Goal: Task Accomplishment & Management: Complete application form

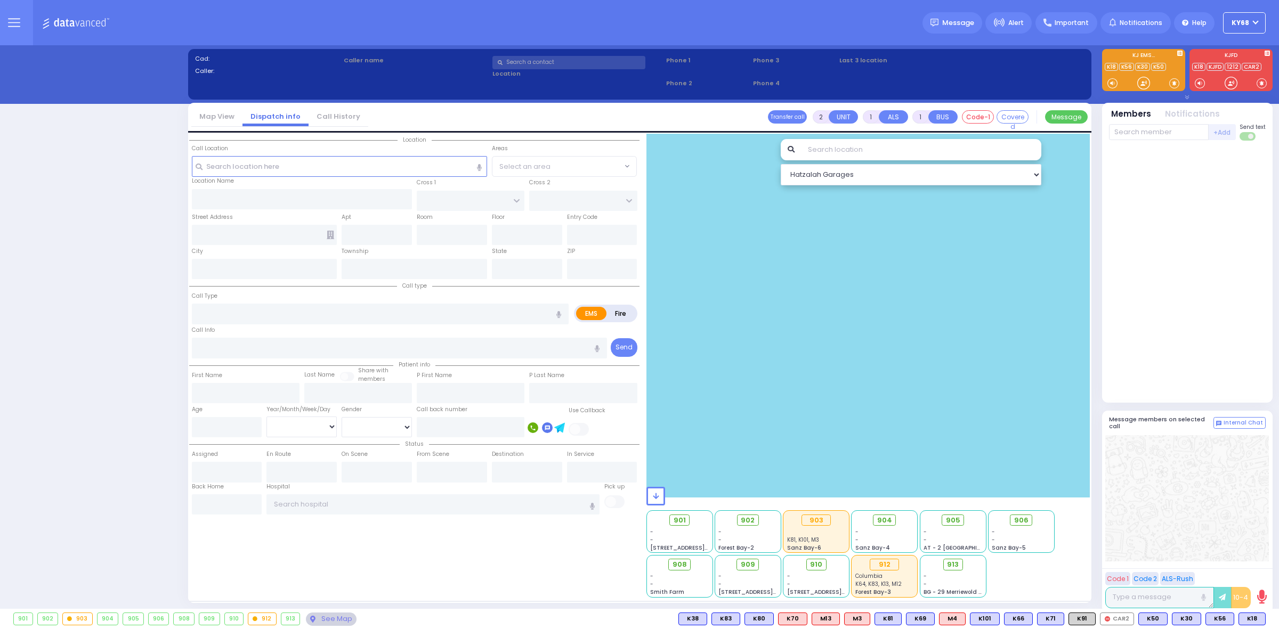
select select "12"
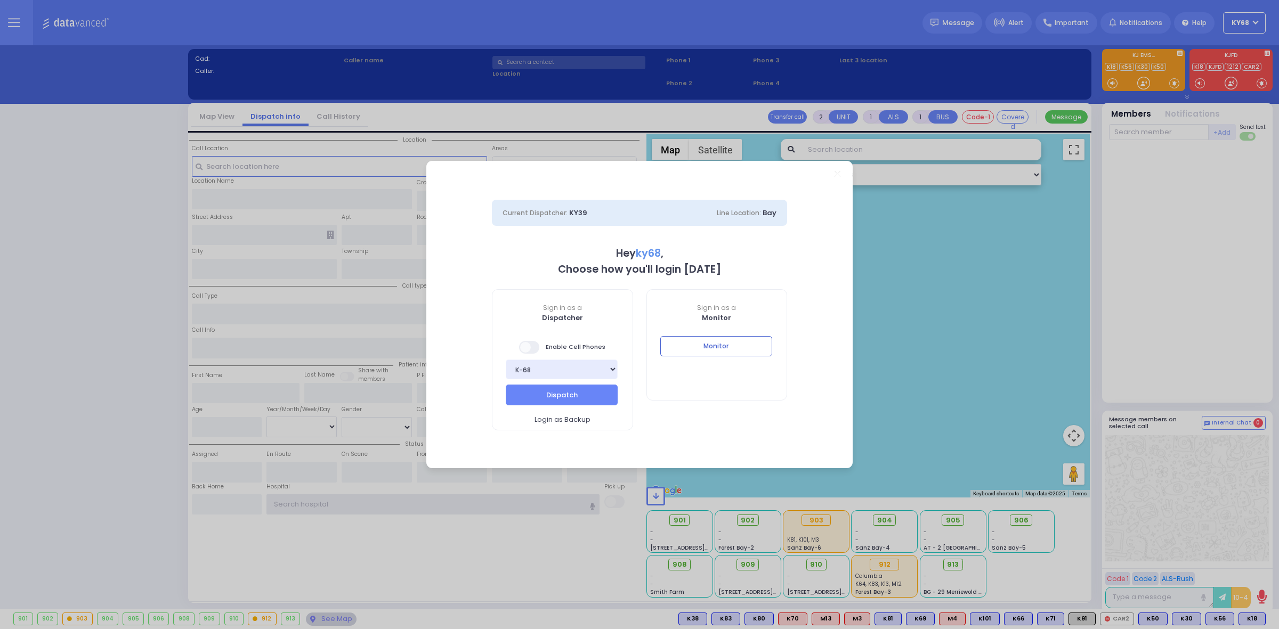
type input "ky68"
click at [685, 349] on button "Monitor" at bounding box center [716, 346] width 112 height 20
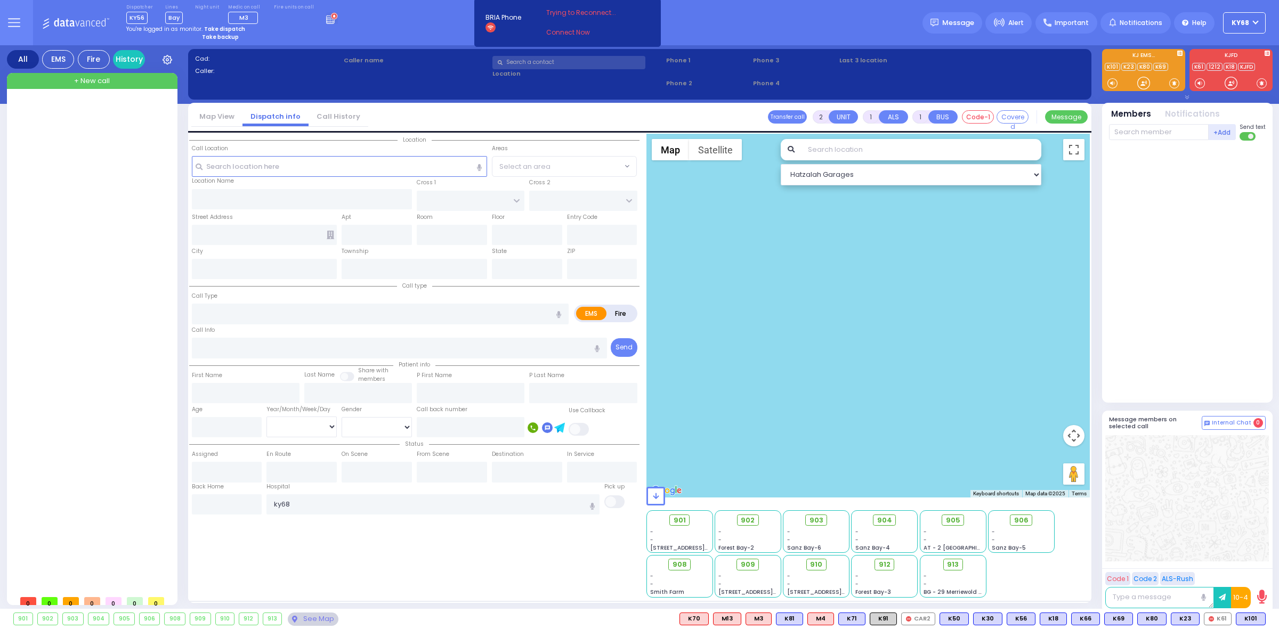
click at [324, 46] on div "Cad: Caller: Caller name Clear address Phone 1 Phone 2 Phone 3 Phone 4 0:00 / 2" at bounding box center [639, 329] width 903 height 568
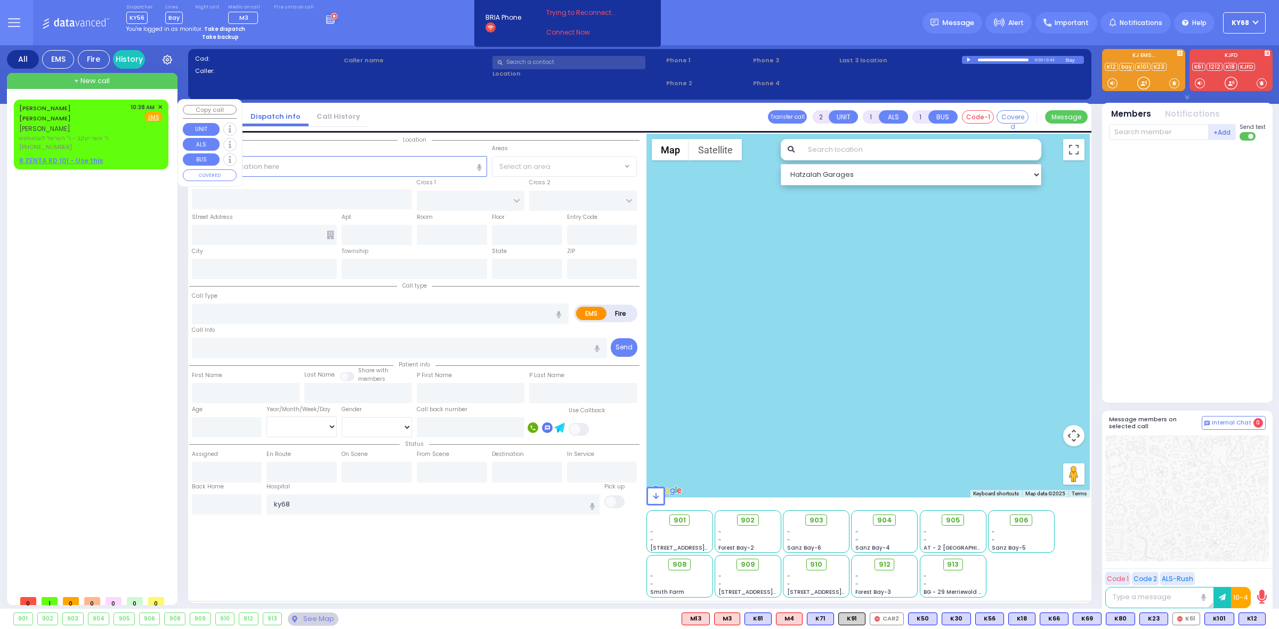
click at [68, 124] on span "[PERSON_NAME]" at bounding box center [44, 128] width 51 height 9
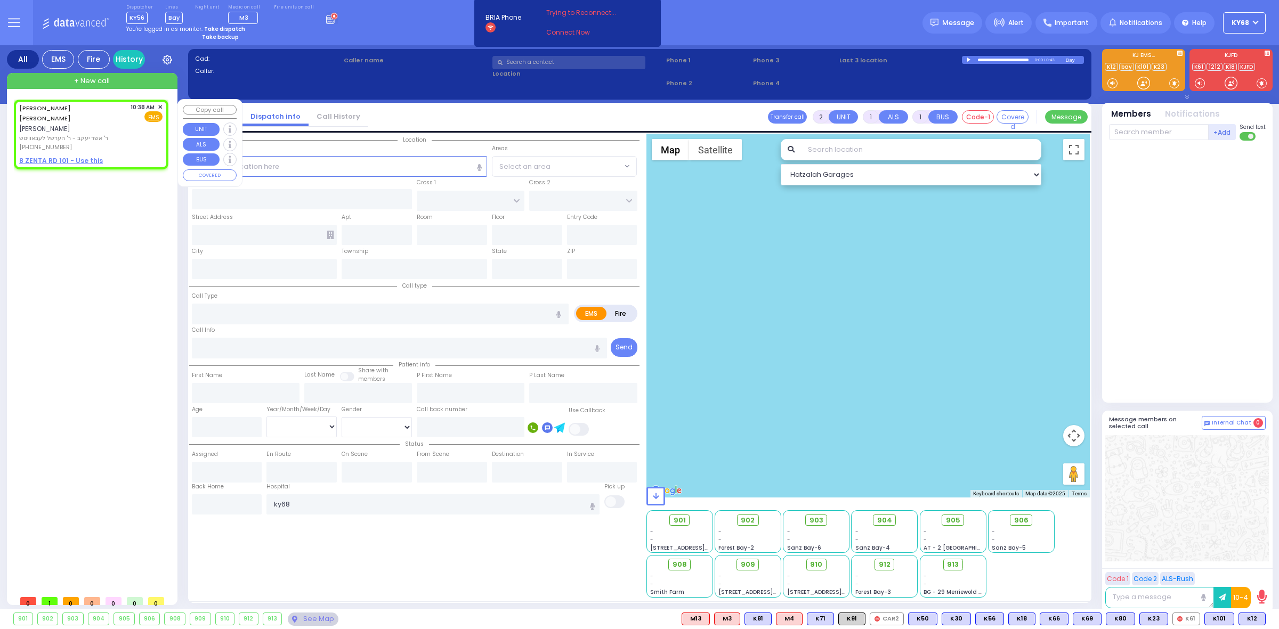
select select
radio input "true"
type input "[PERSON_NAME]"
type input "BLUM"
select select
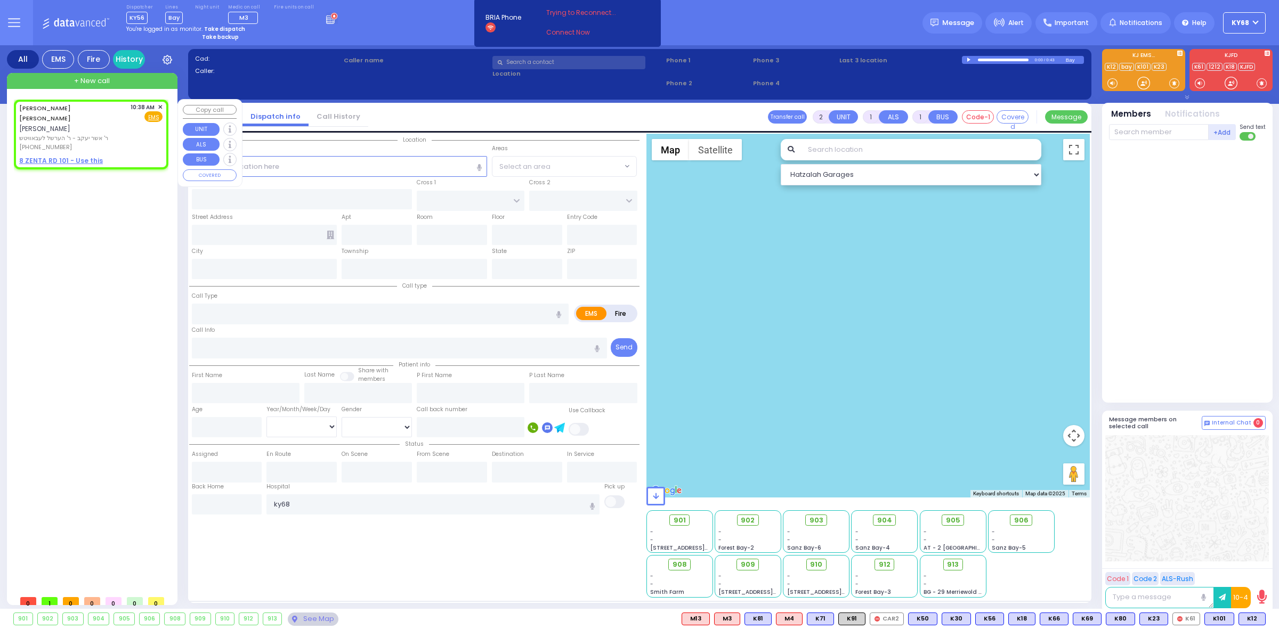
type input "10:38"
select select "Hatzalah Garages"
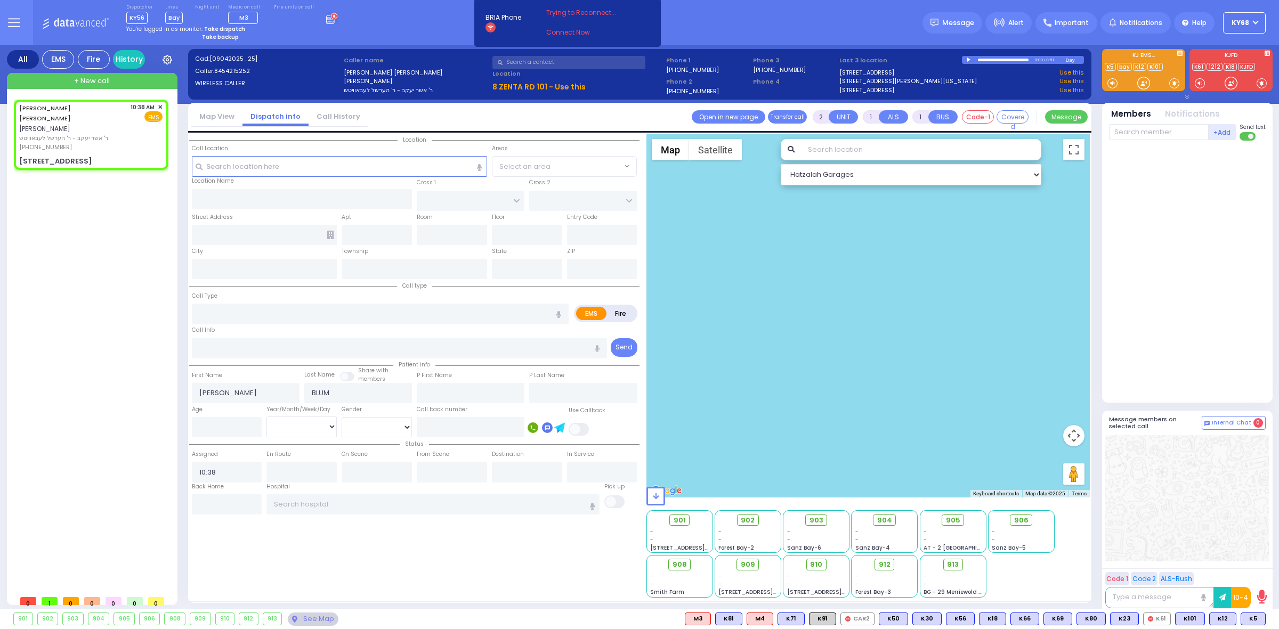
select select
radio input "true"
select select
select select "Hatzalah Garages"
type input "ZENTA RD"
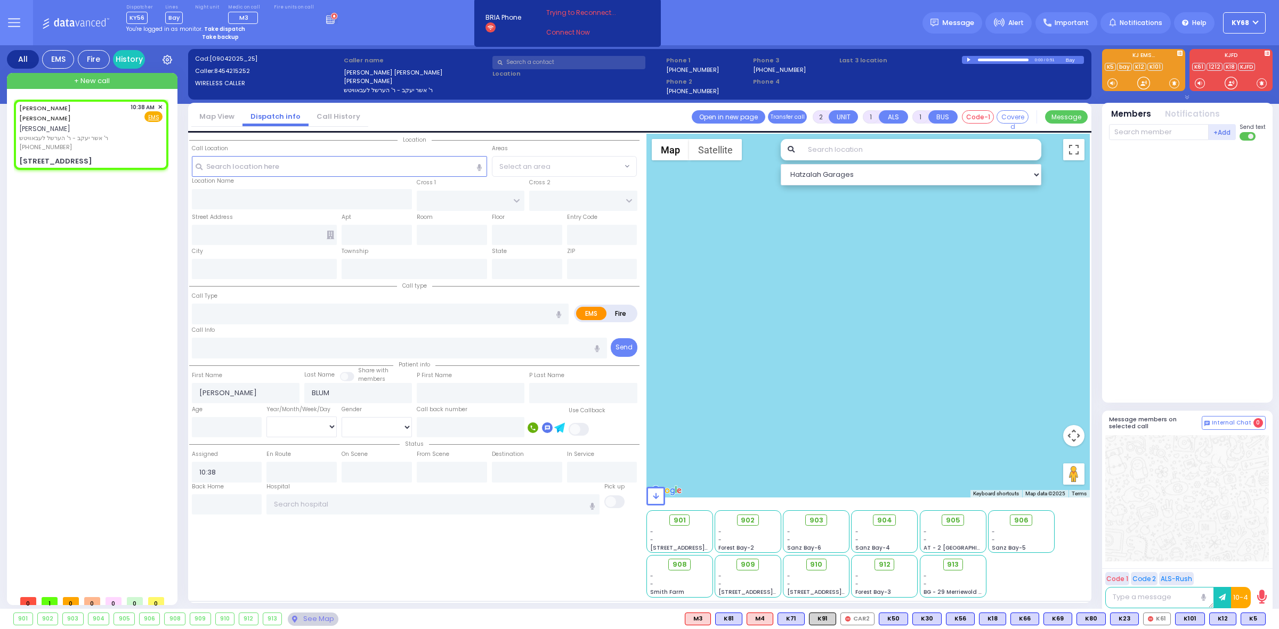
type input "[PERSON_NAME] BLVD"
type input "[STREET_ADDRESS]"
type input "101"
type input "Monroe"
type input "[US_STATE]"
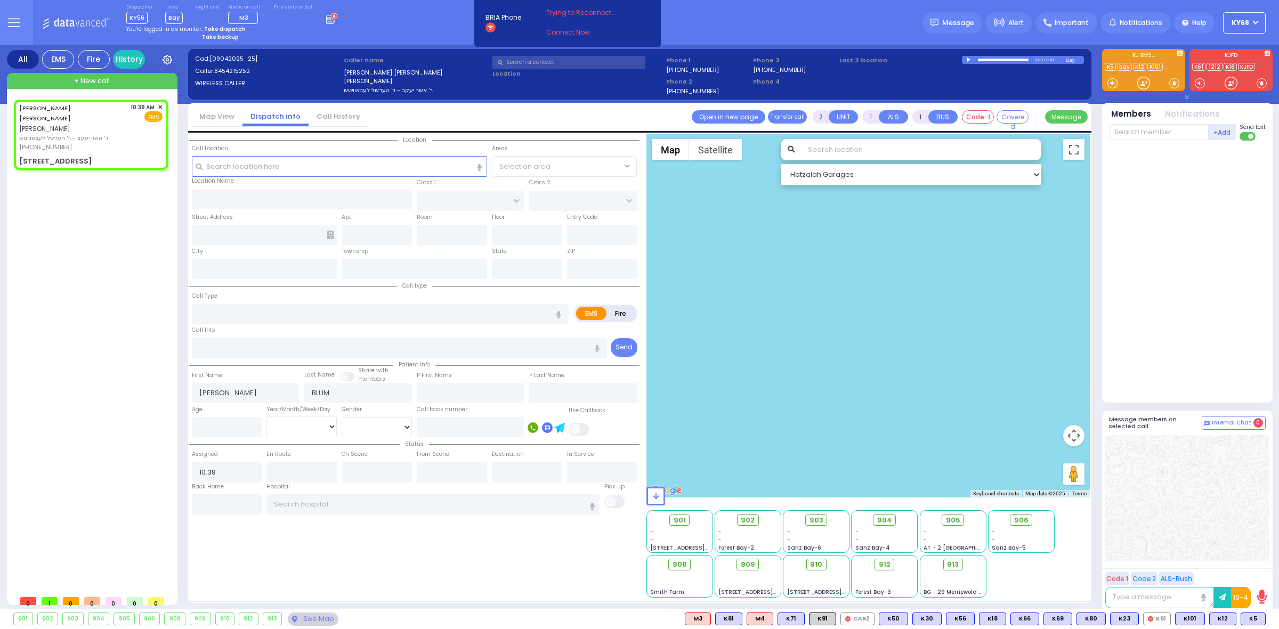
type input "10950"
select select "SECTION 2"
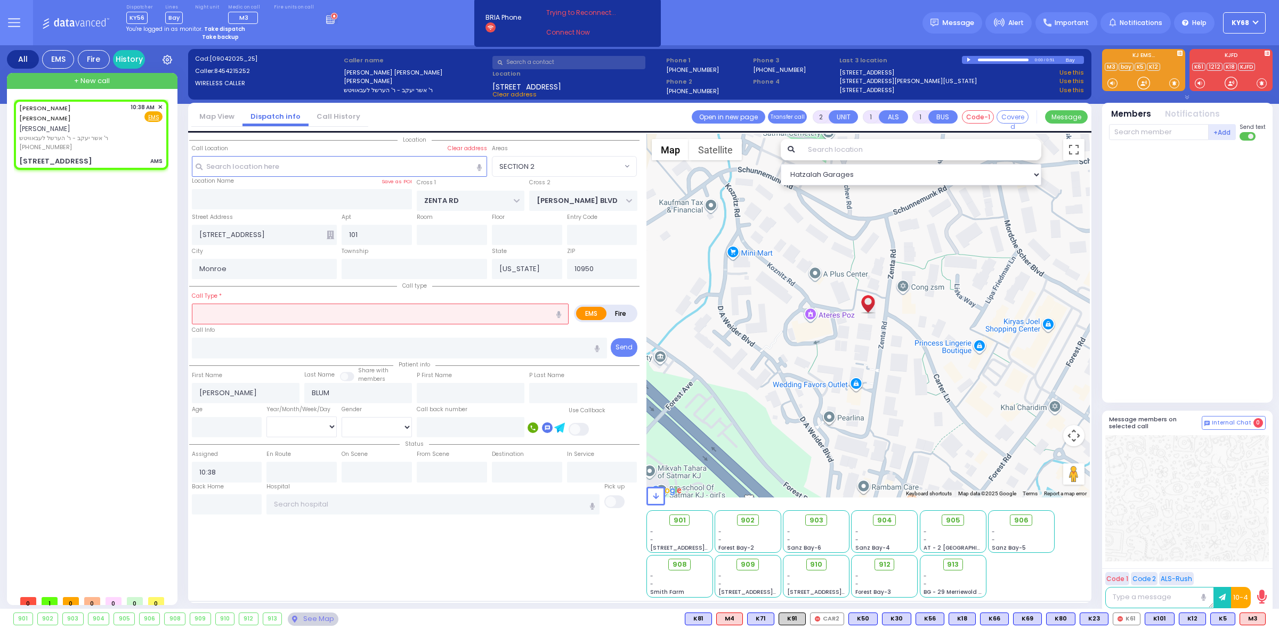
select select
type input "AMS"
radio input "true"
select select
select select "Hatzalah Garages"
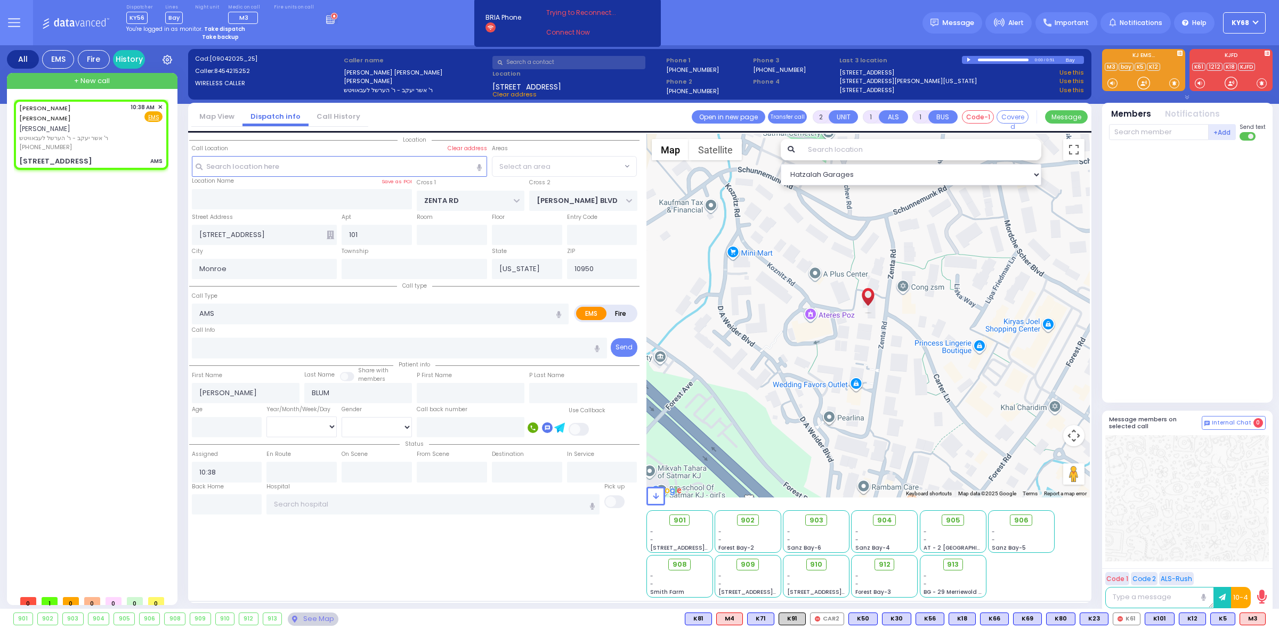
select select "SECTION 2"
select select
radio input "true"
select select
select select "Hatzalah Garages"
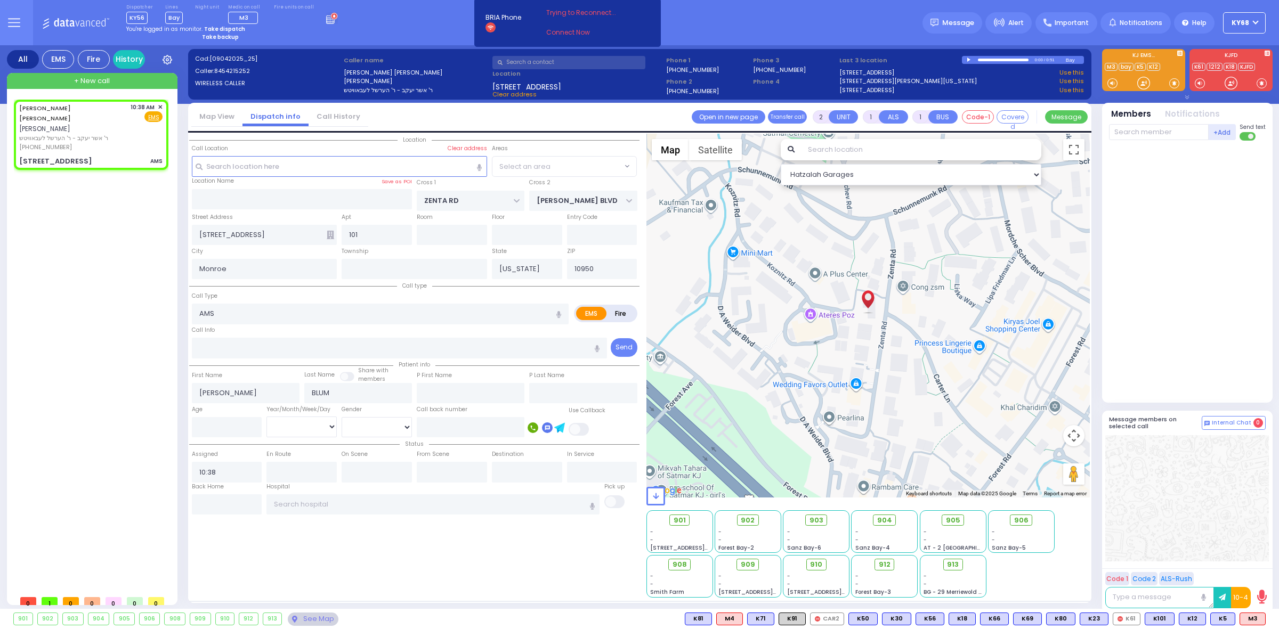
select select "SECTION 2"
select select
radio input "true"
select select
type input "10:39"
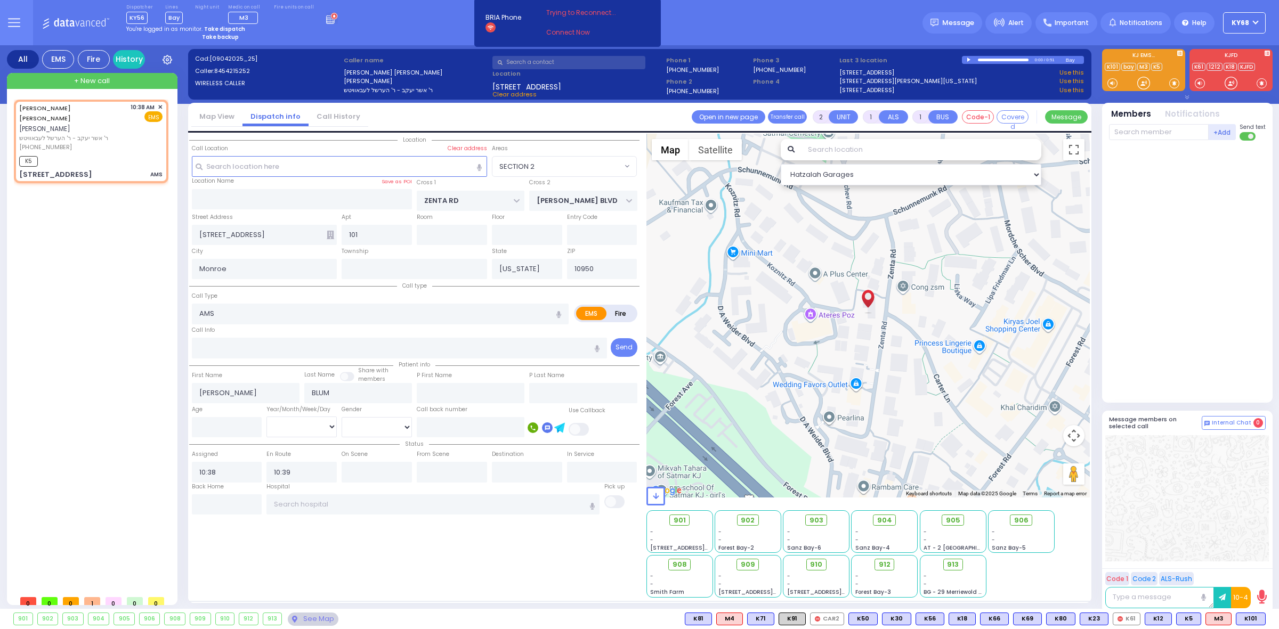
select select "Hatzalah Garages"
select select "SECTION 2"
select select
radio input "true"
select select
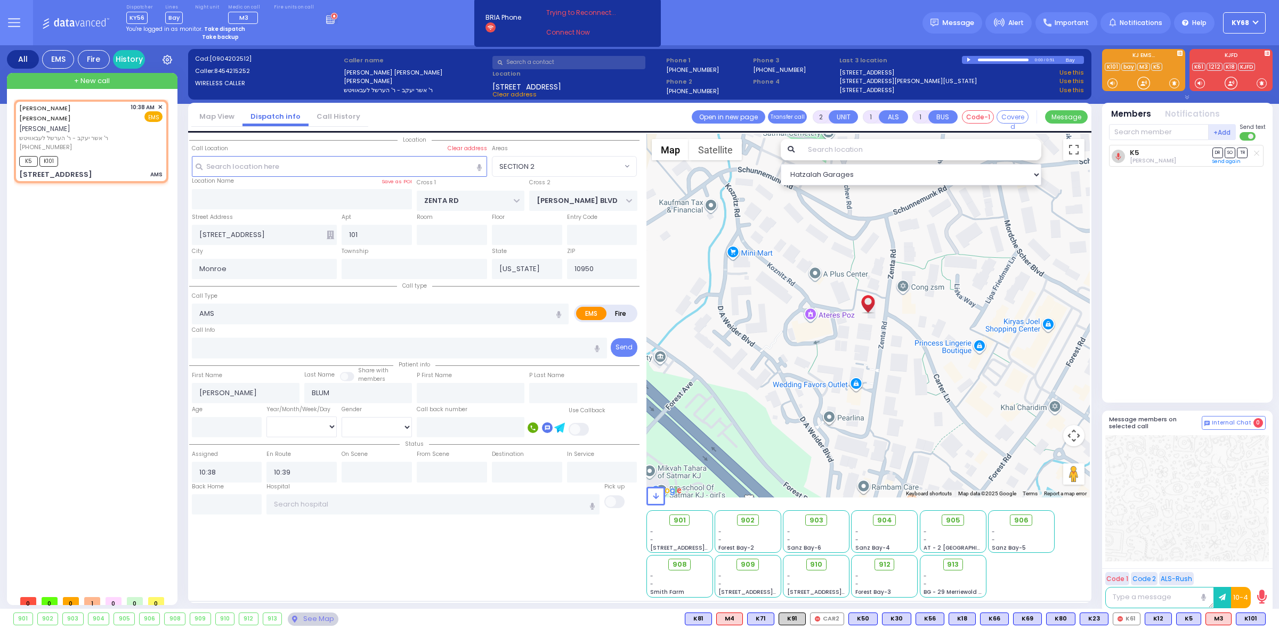
select select "Hatzalah Garages"
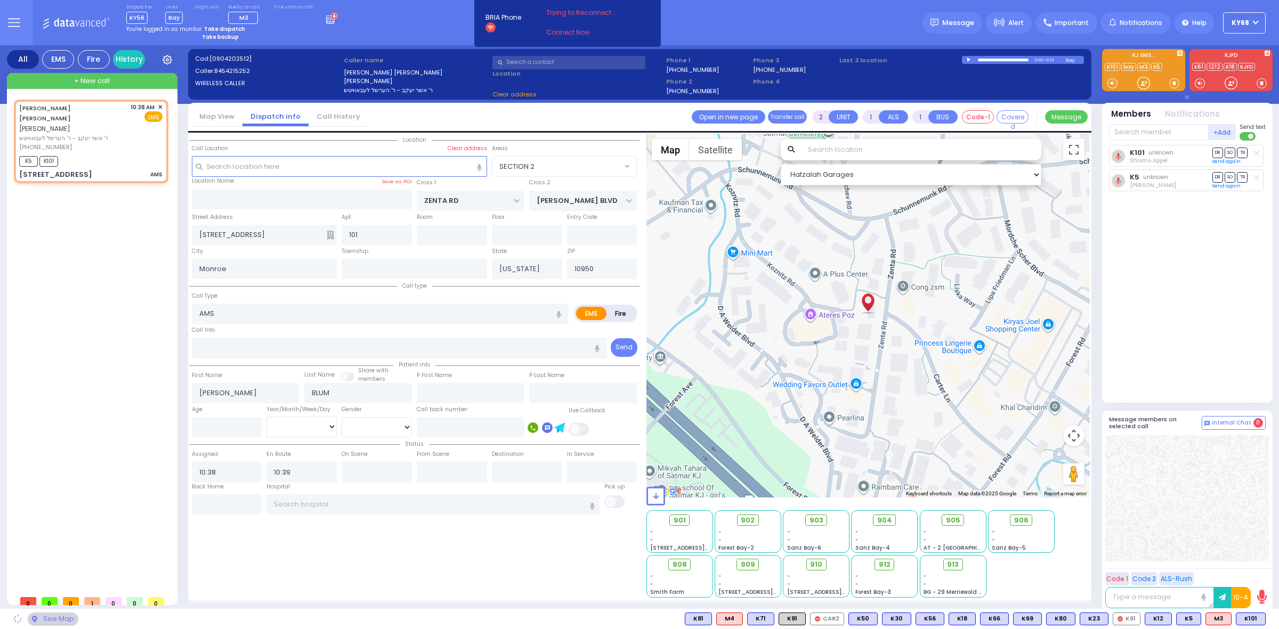
select select "SECTION 2"
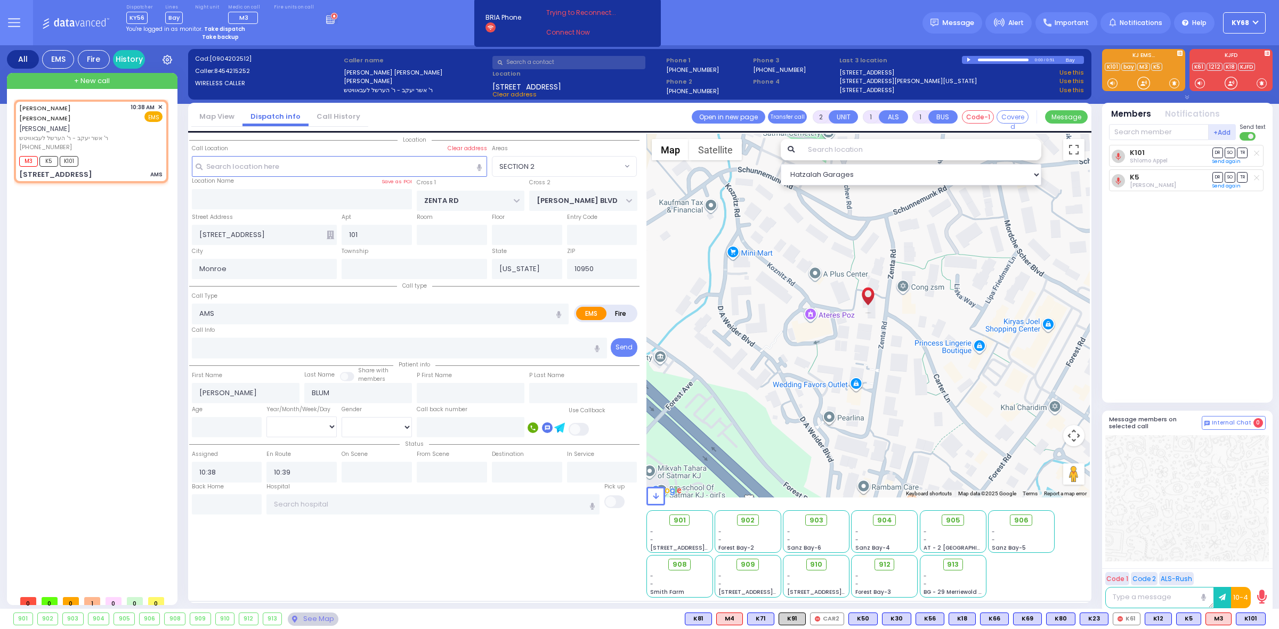
select select
radio input "true"
select select
select select "Hatzalah Garages"
select select "SECTION 2"
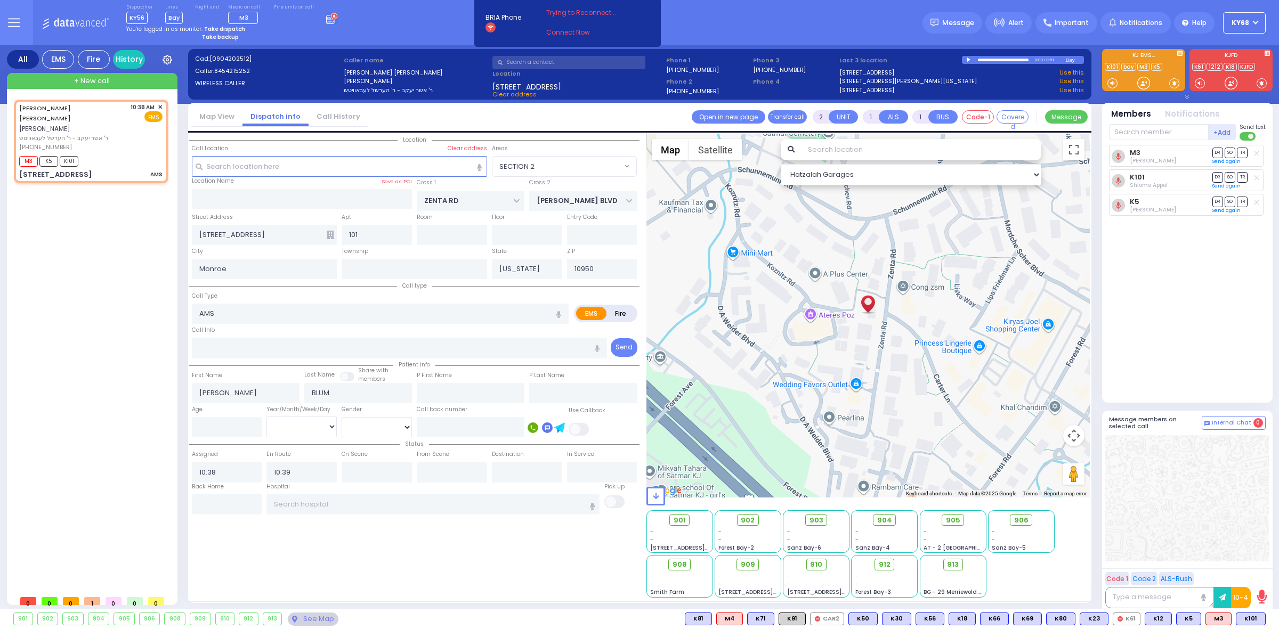
select select
radio input "true"
type input "14"
select select
select select "Hatzalah Garages"
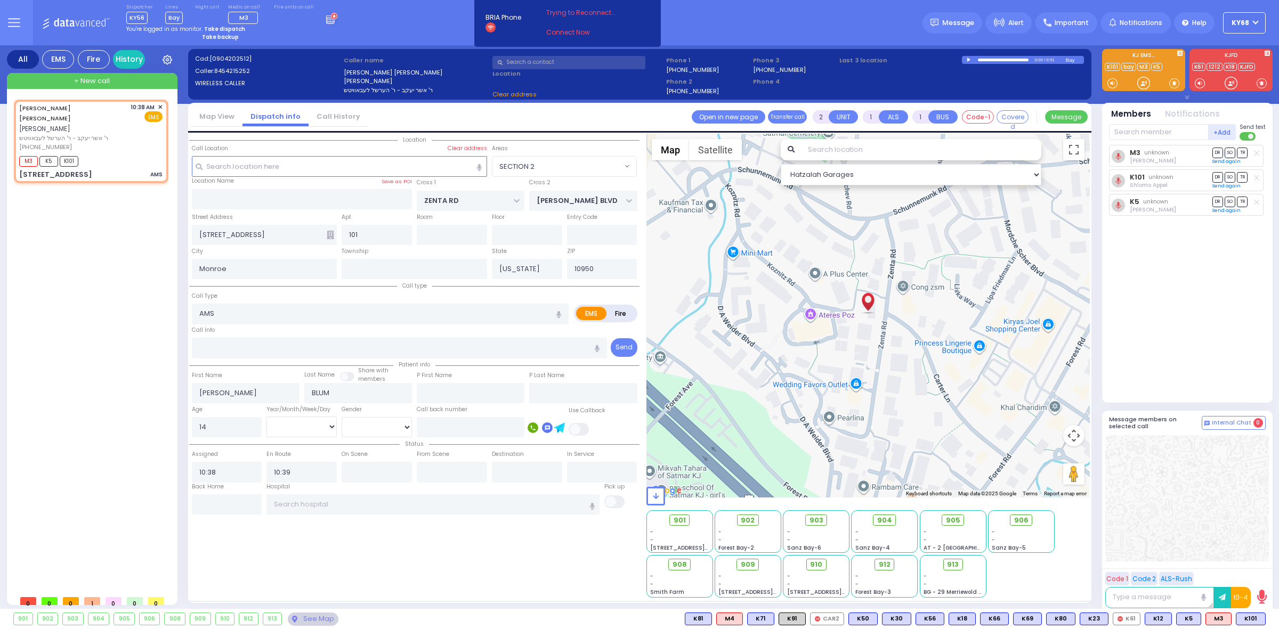
select select
radio input "true"
select select "Year"
select select "Hatzalah Garages"
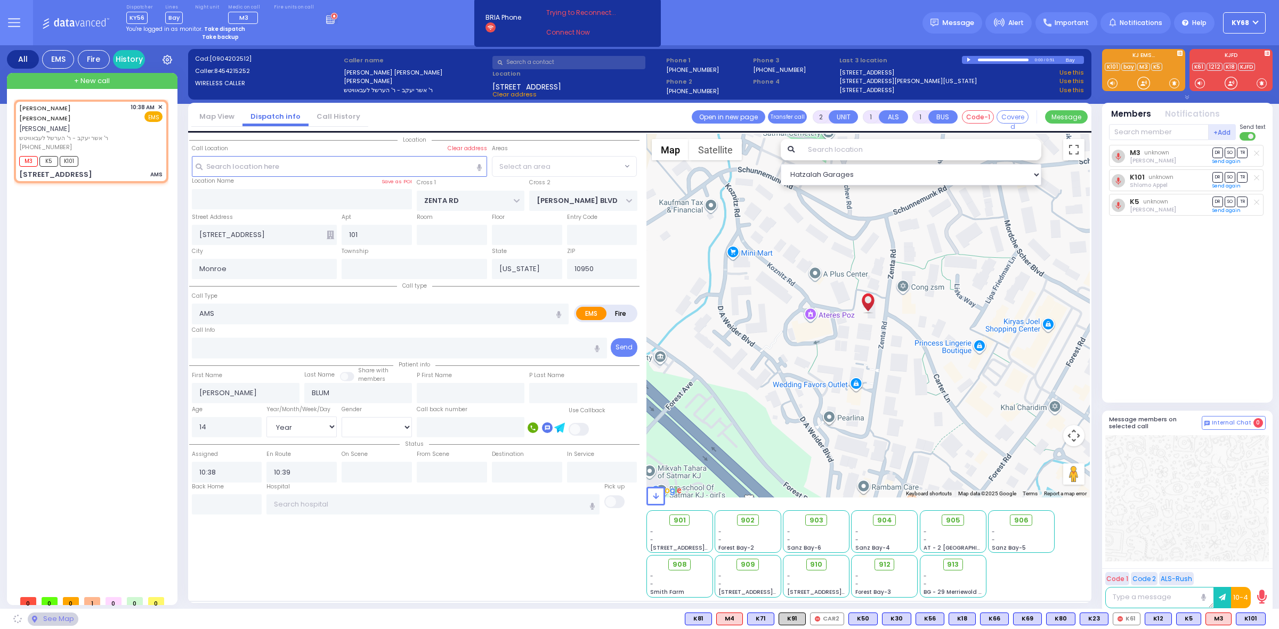
select select "SECTION 2"
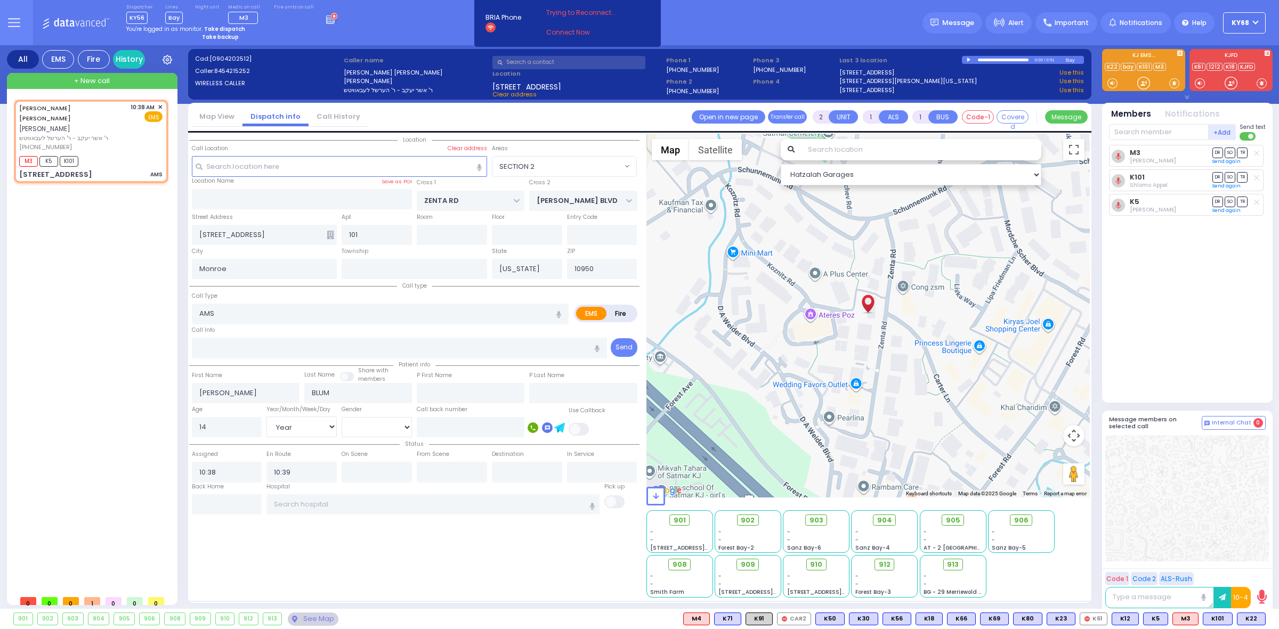
select select
radio input "true"
select select "Year"
select select "Hatzalah Garages"
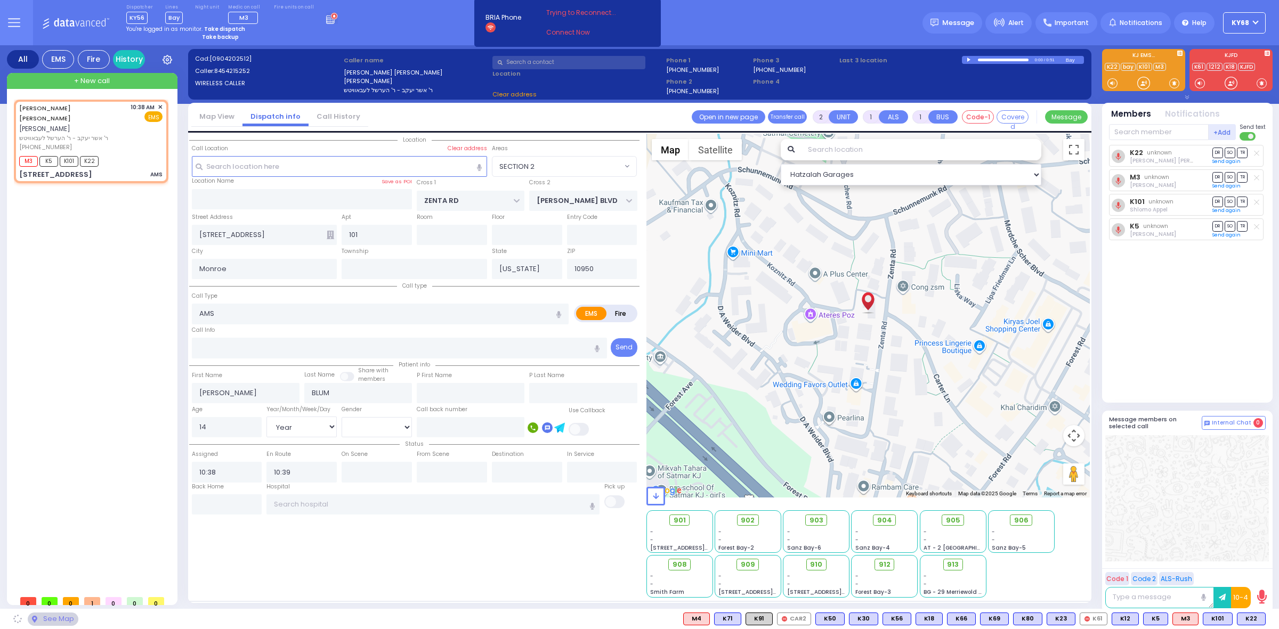
select select "SECTION 2"
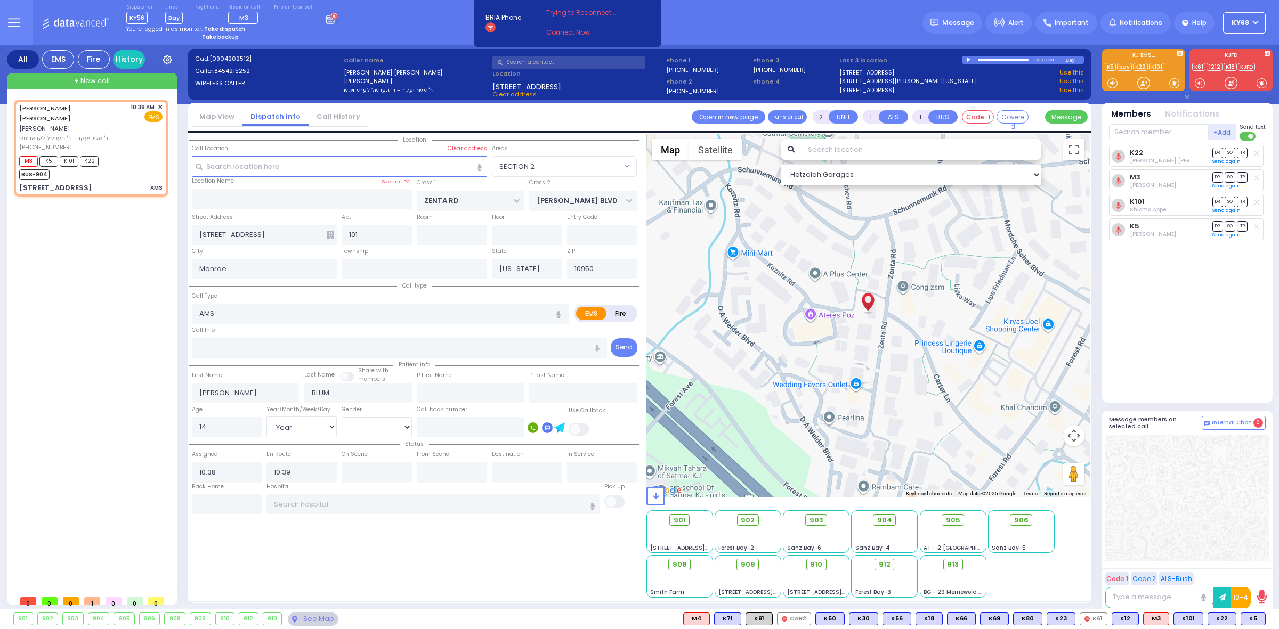
select select
radio input "true"
select select "Year"
select select "Hatzalah Garages"
select select "SECTION 2"
